Goal: Information Seeking & Learning: Understand process/instructions

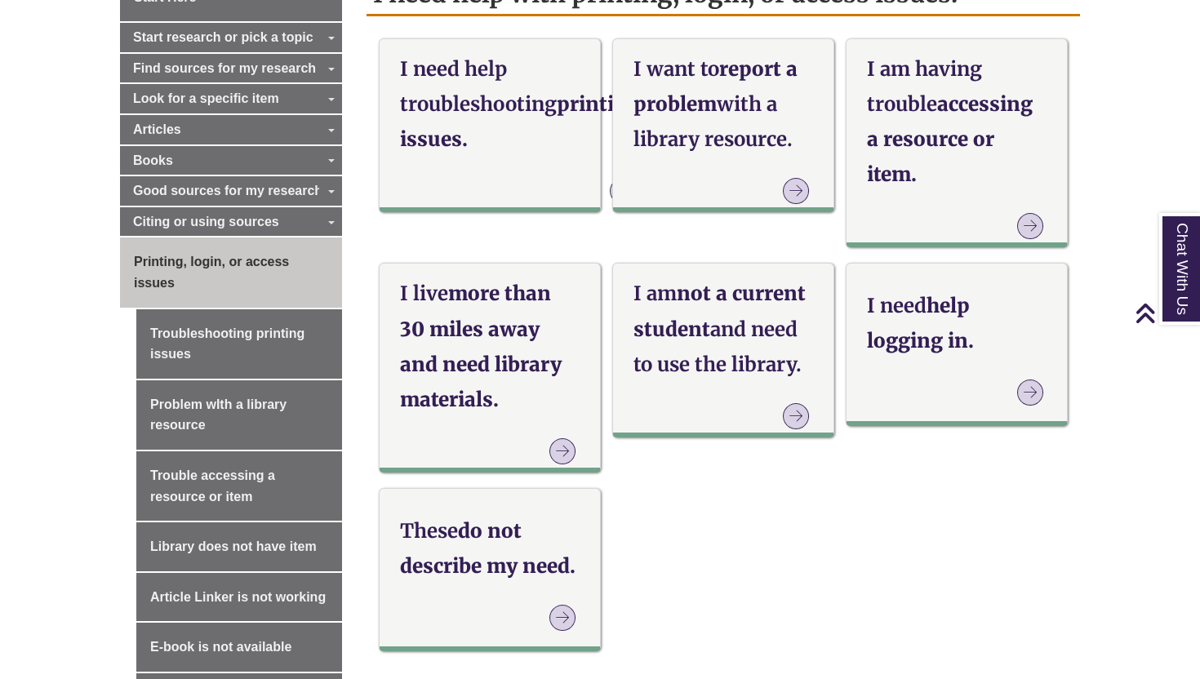
scroll to position [511, 0]
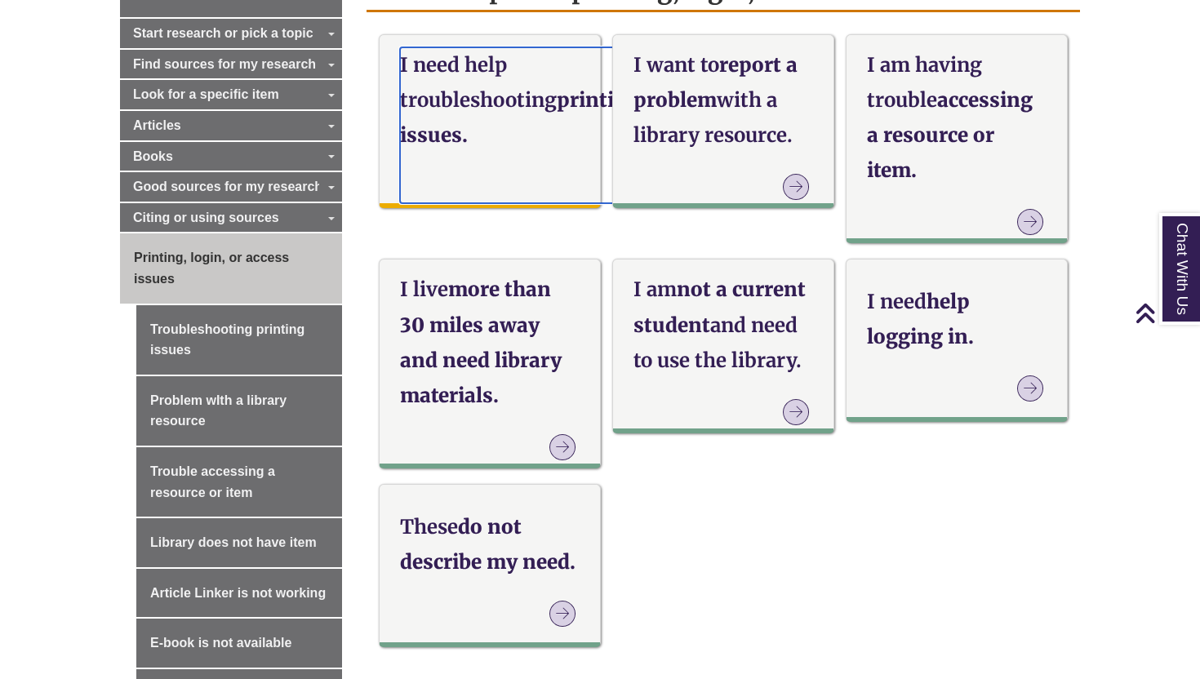
click at [444, 60] on strong "I need help troubleshooting" at bounding box center [478, 82] width 157 height 60
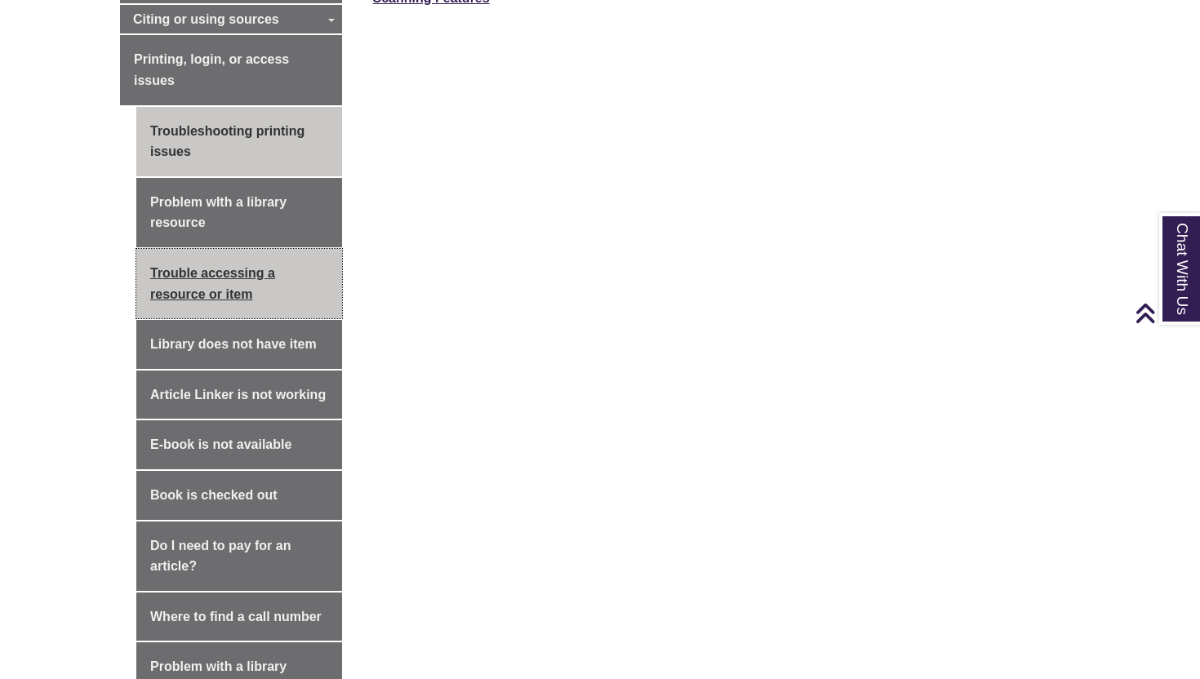
scroll to position [720, 0]
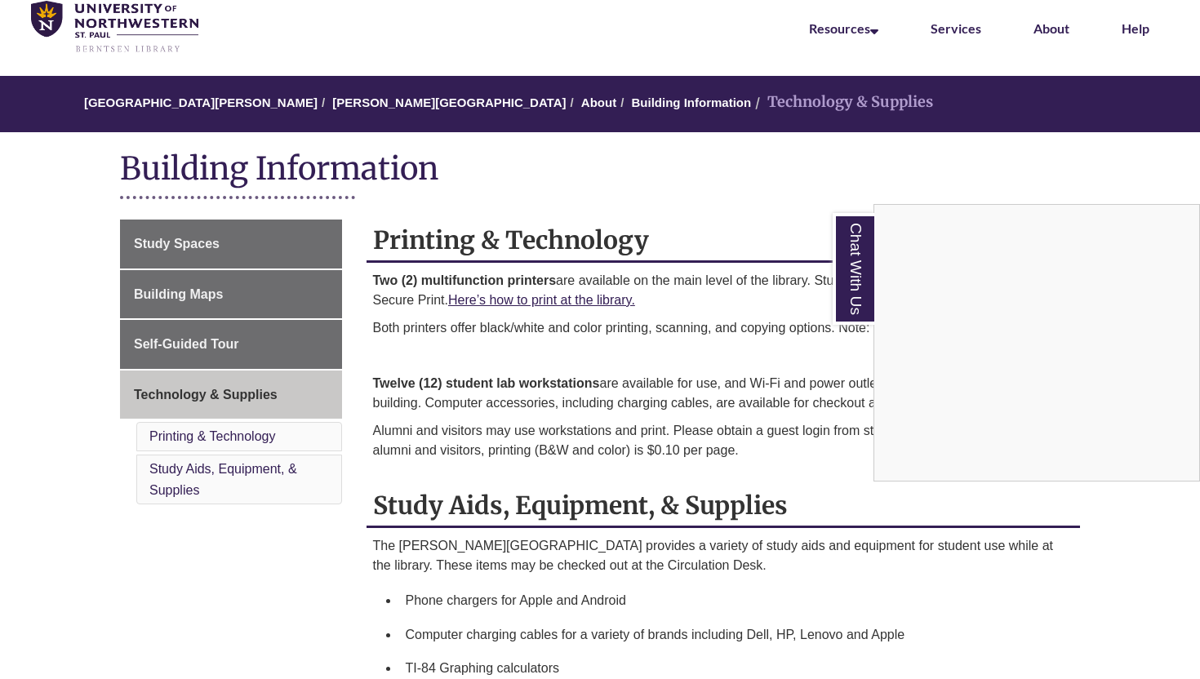
scroll to position [69, 0]
